Goal: Navigation & Orientation: Understand site structure

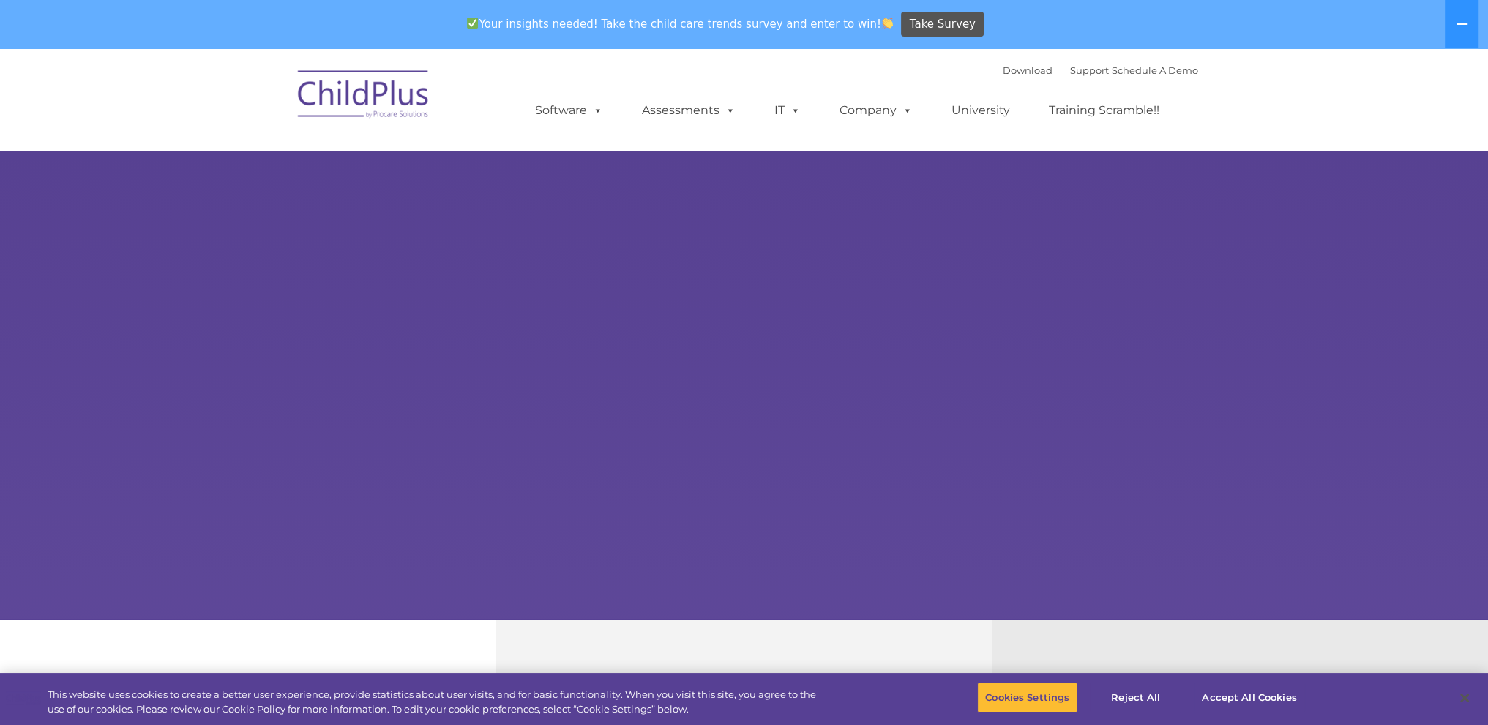
select select "MEDIUM"
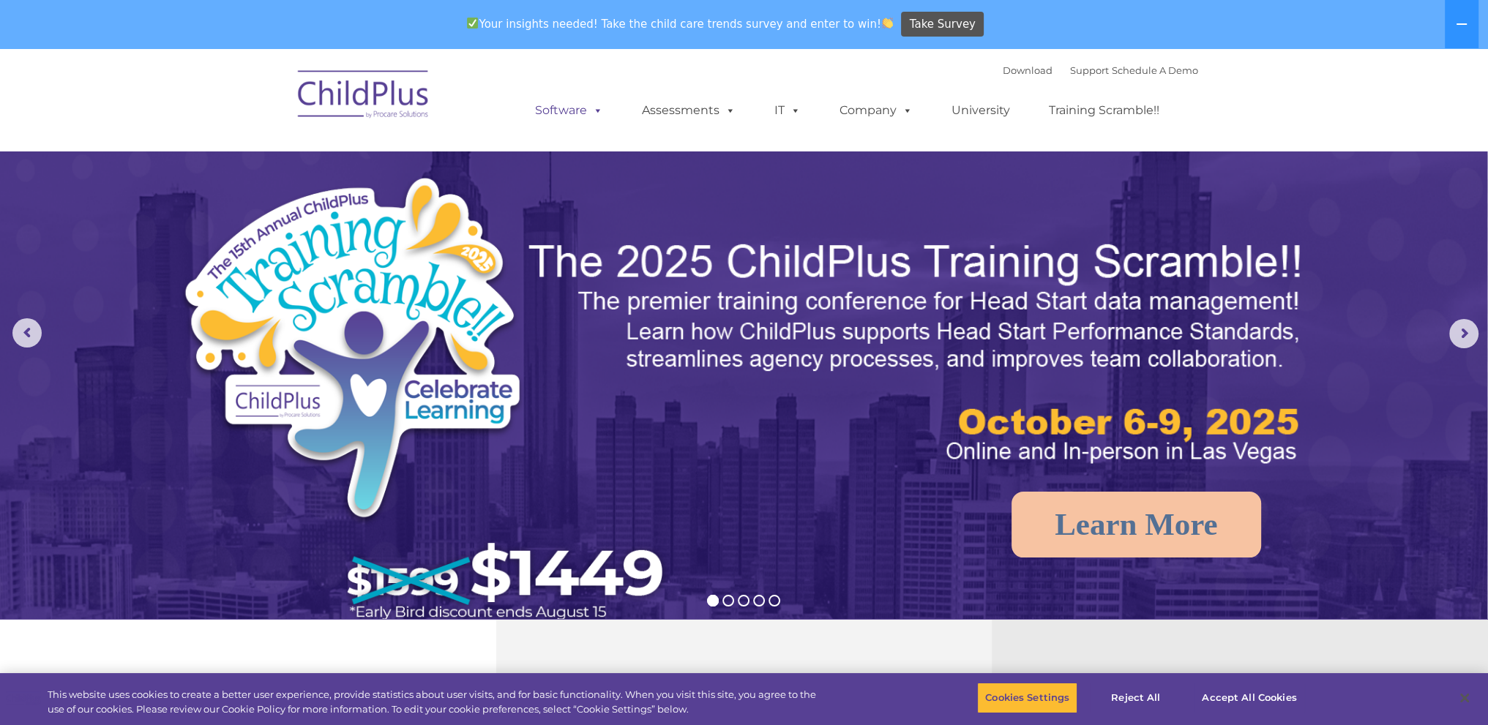
click at [580, 111] on link "Software" at bounding box center [568, 110] width 97 height 29
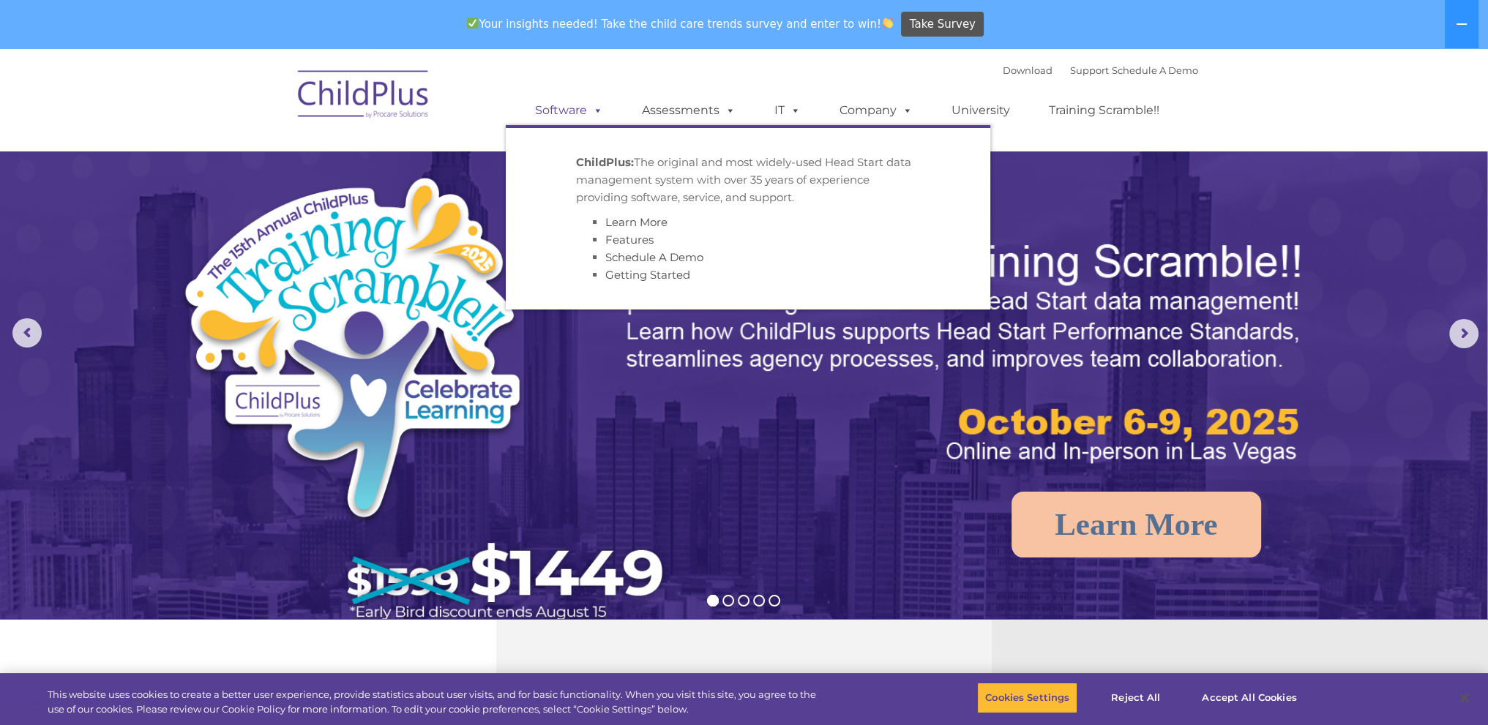
click at [580, 111] on link "Software" at bounding box center [568, 110] width 97 height 29
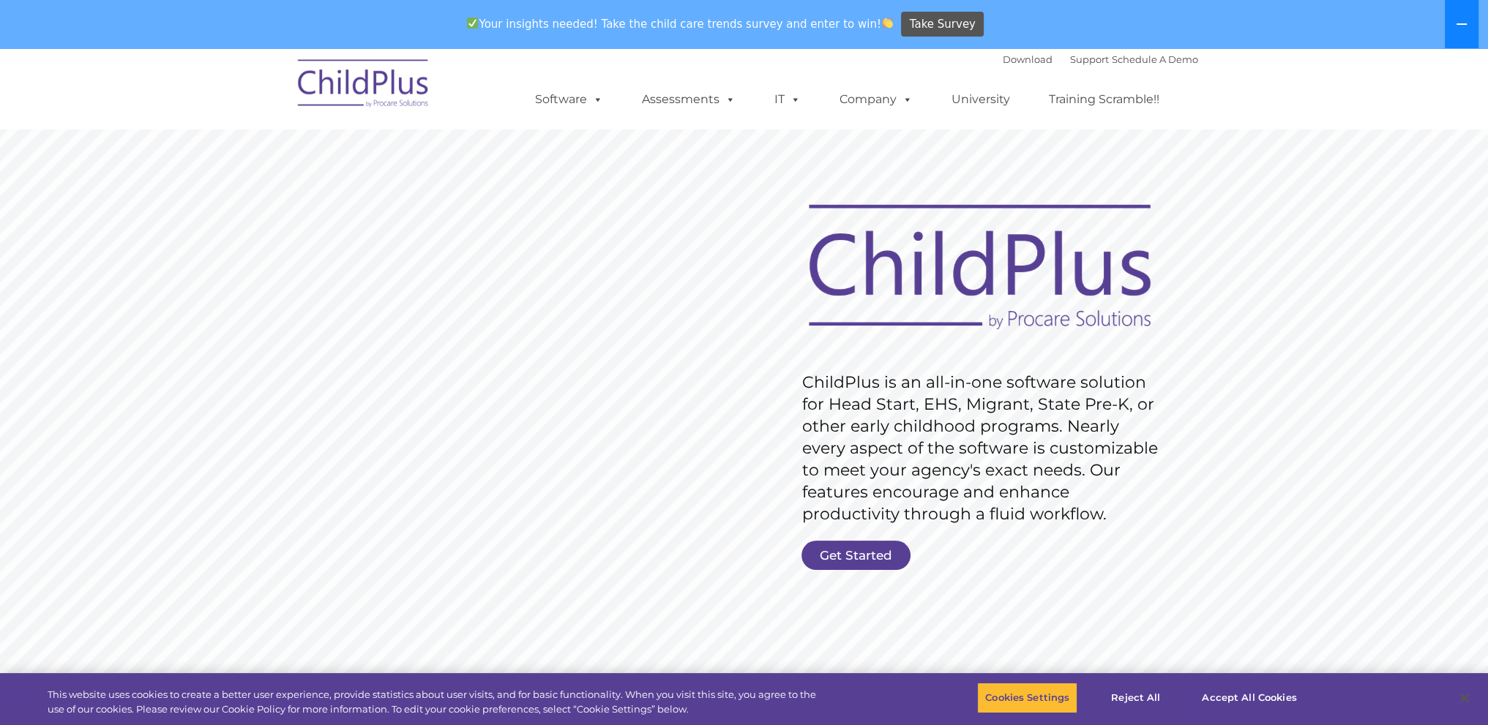
click at [1458, 20] on icon at bounding box center [1462, 24] width 12 height 12
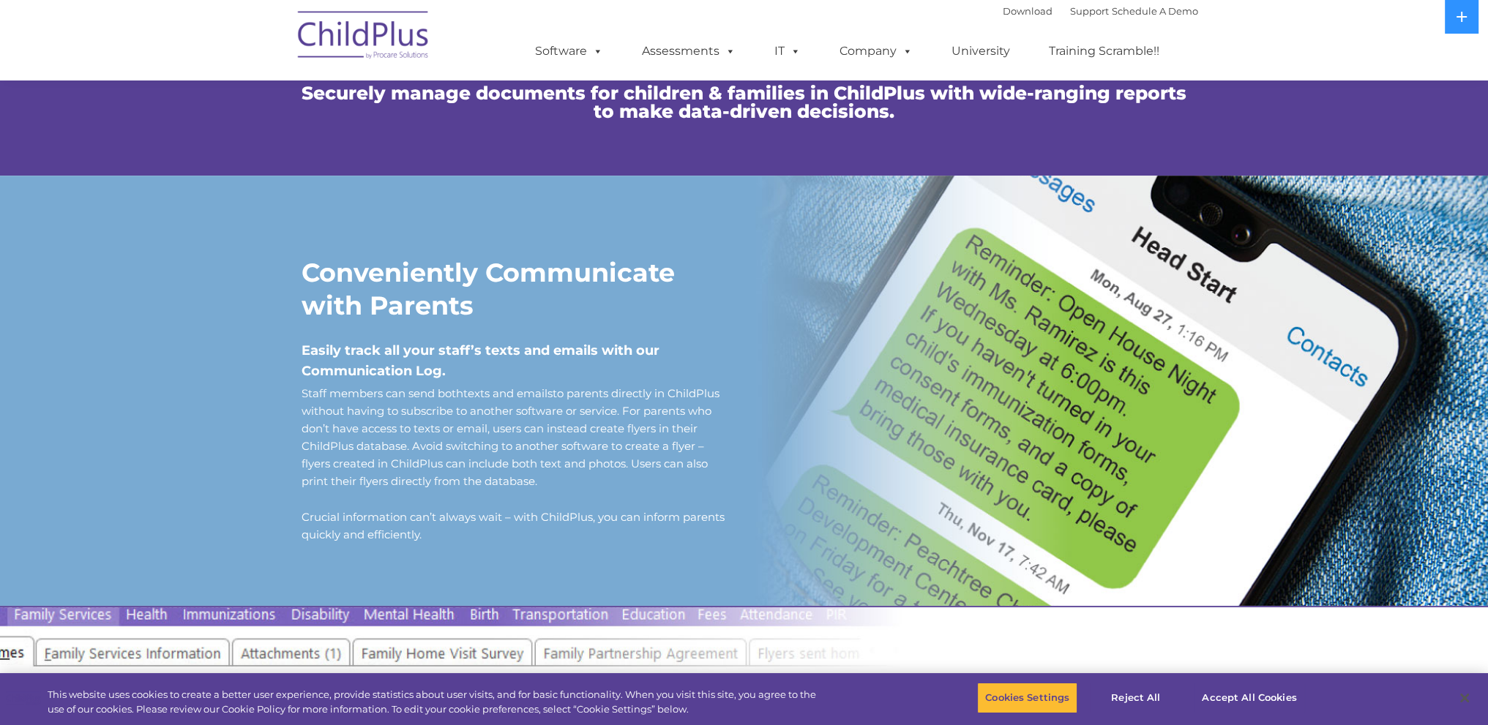
scroll to position [1074, 0]
click at [337, 31] on img at bounding box center [364, 37] width 146 height 73
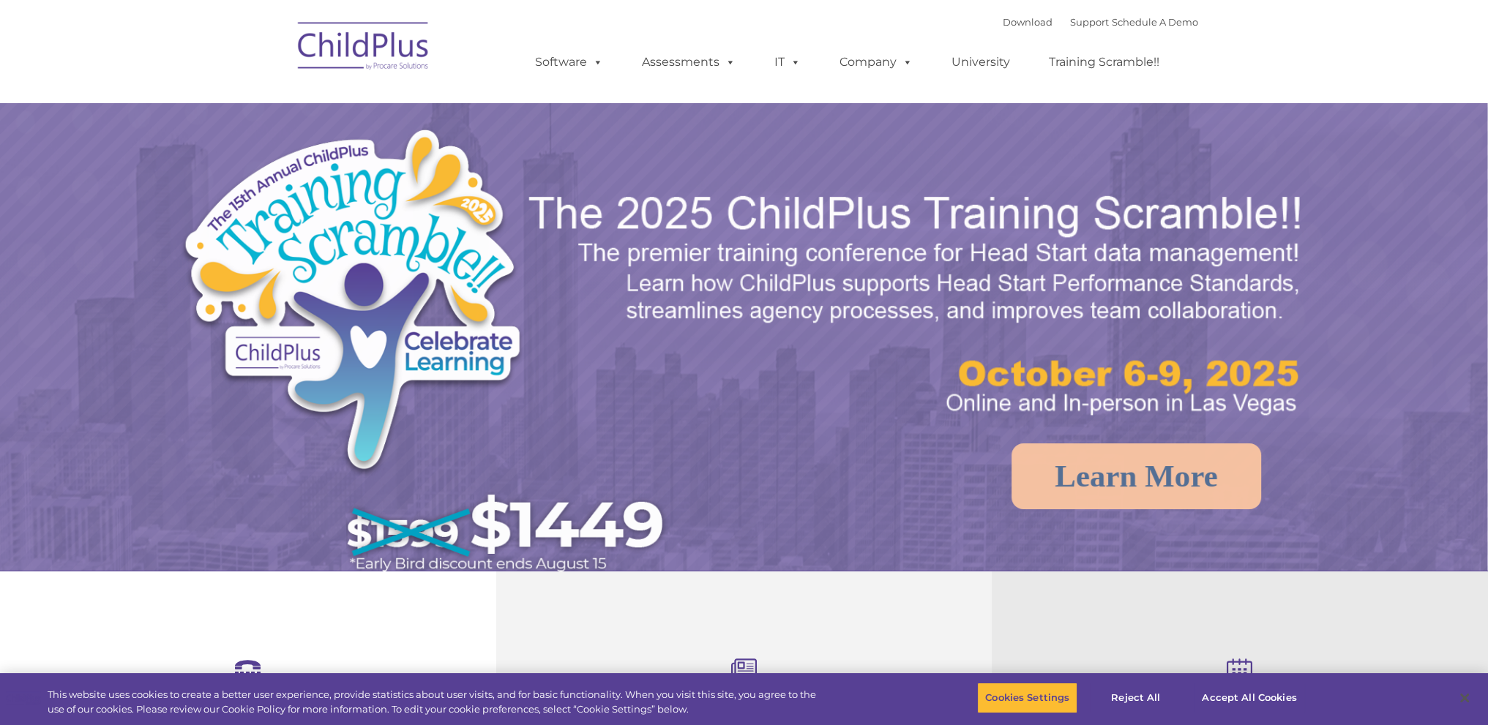
select select "MEDIUM"
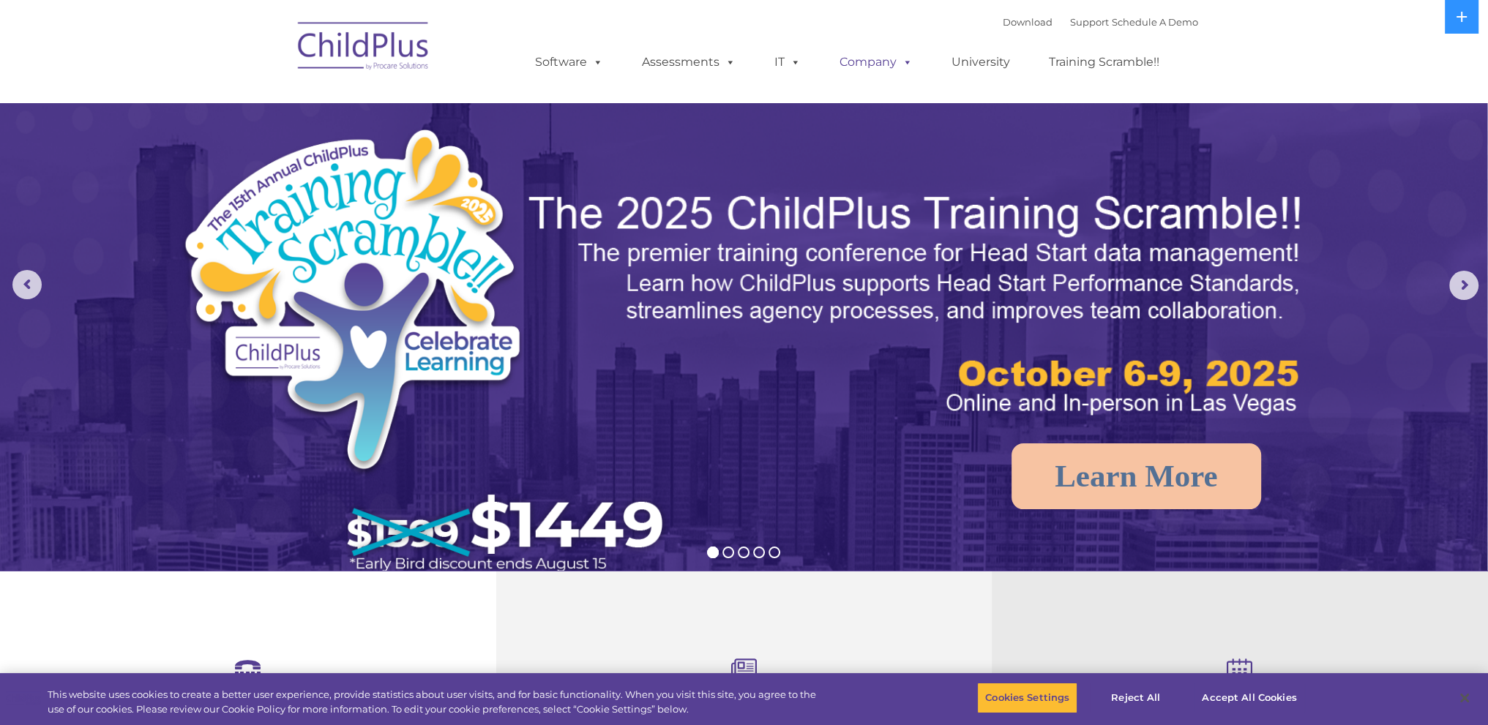
click at [904, 62] on span at bounding box center [904, 62] width 16 height 14
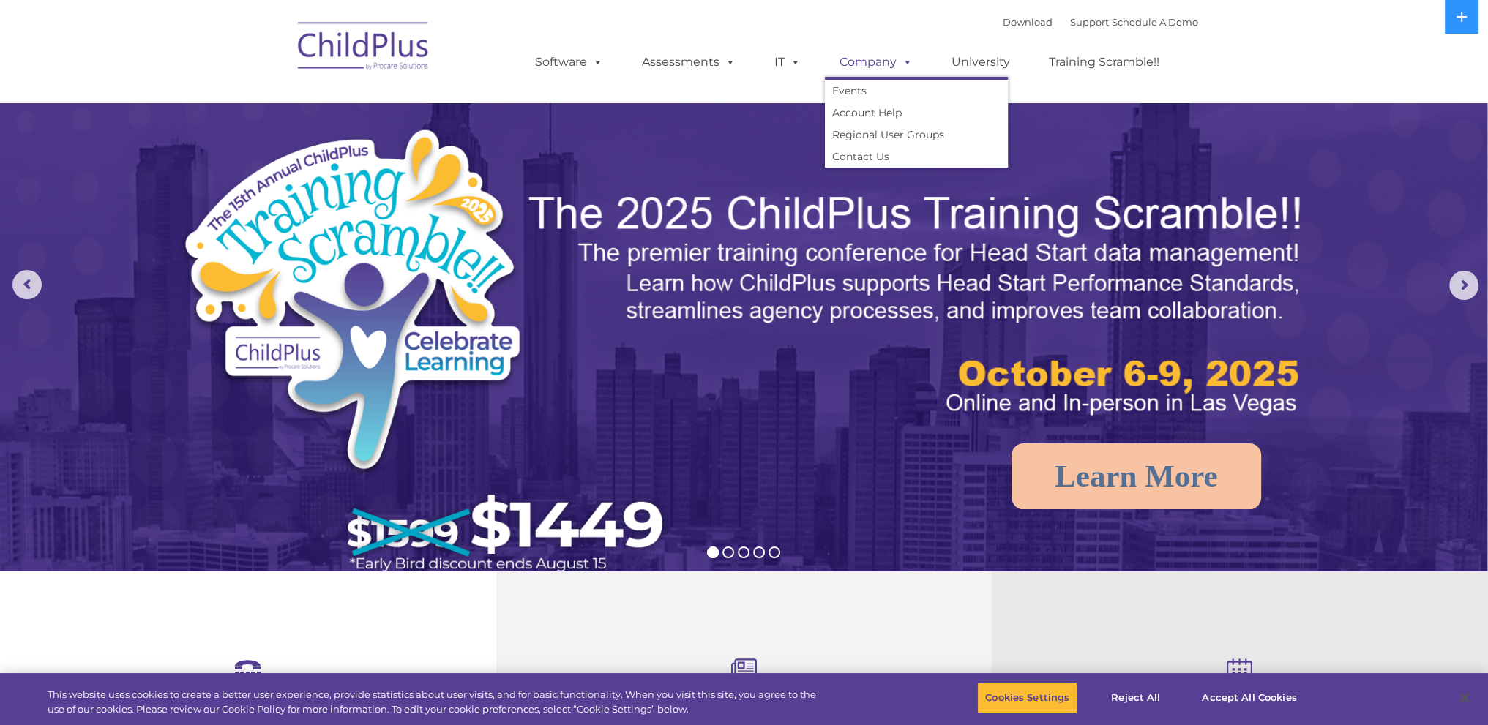
click at [904, 62] on span at bounding box center [904, 62] width 16 height 14
